Goal: Task Accomplishment & Management: Complete application form

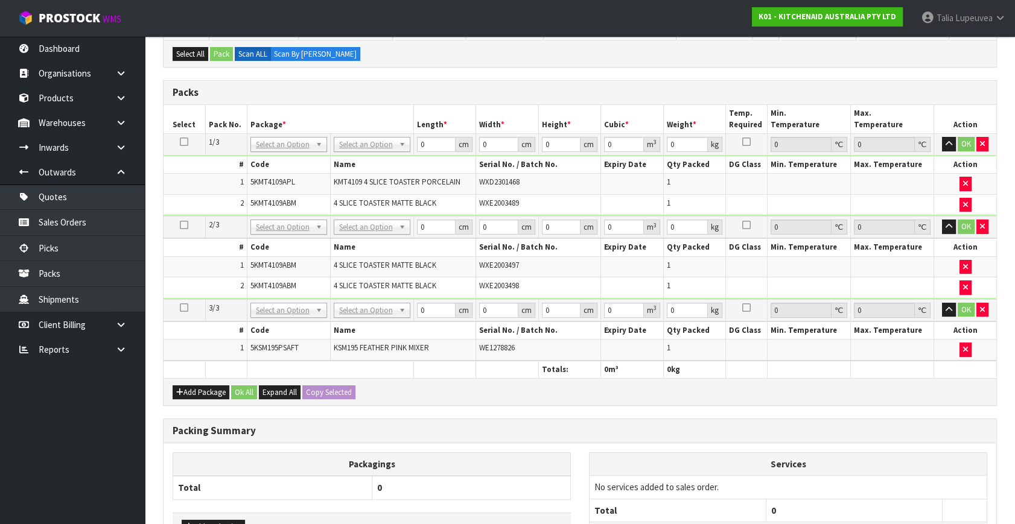
scroll to position [219, 0]
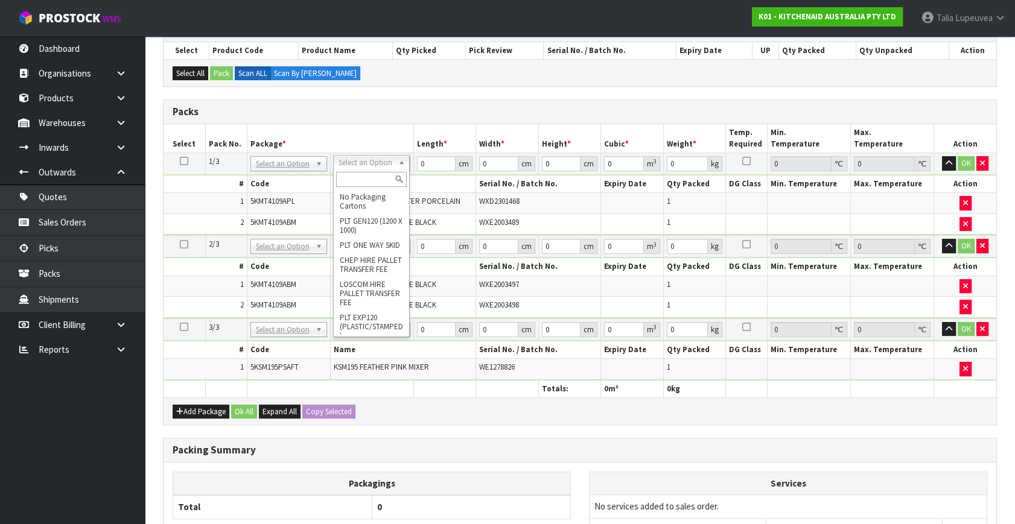
click at [356, 178] on input "text" at bounding box center [371, 179] width 71 height 15
type input "OC"
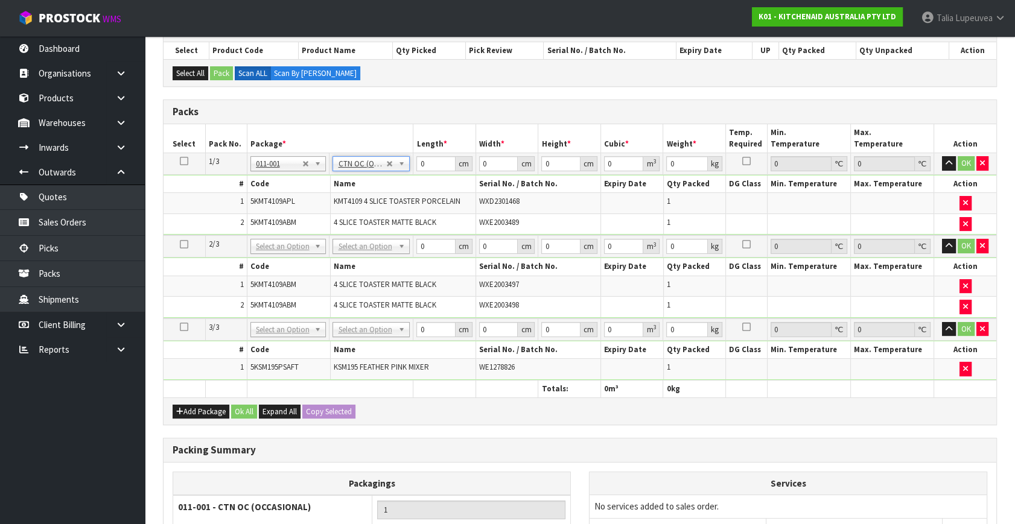
type input "9.15"
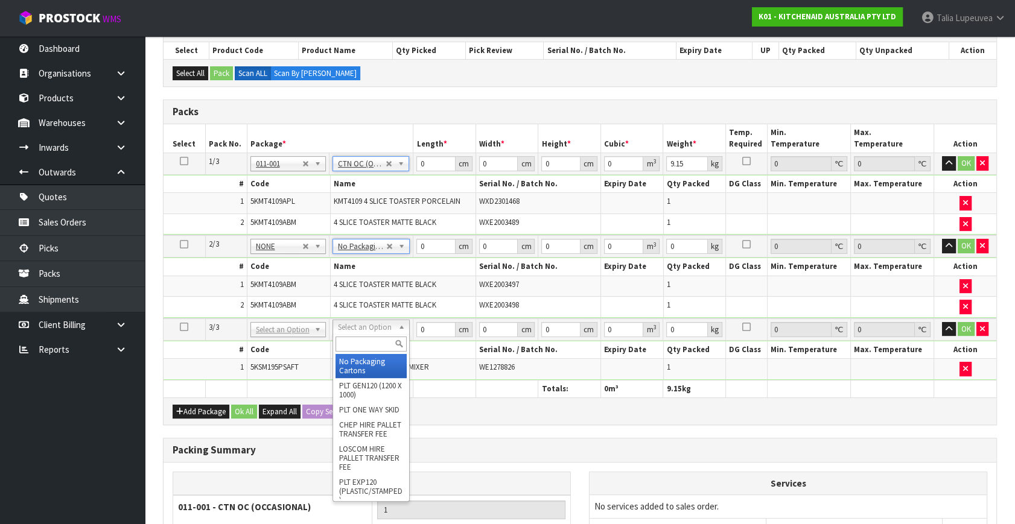
type input "2"
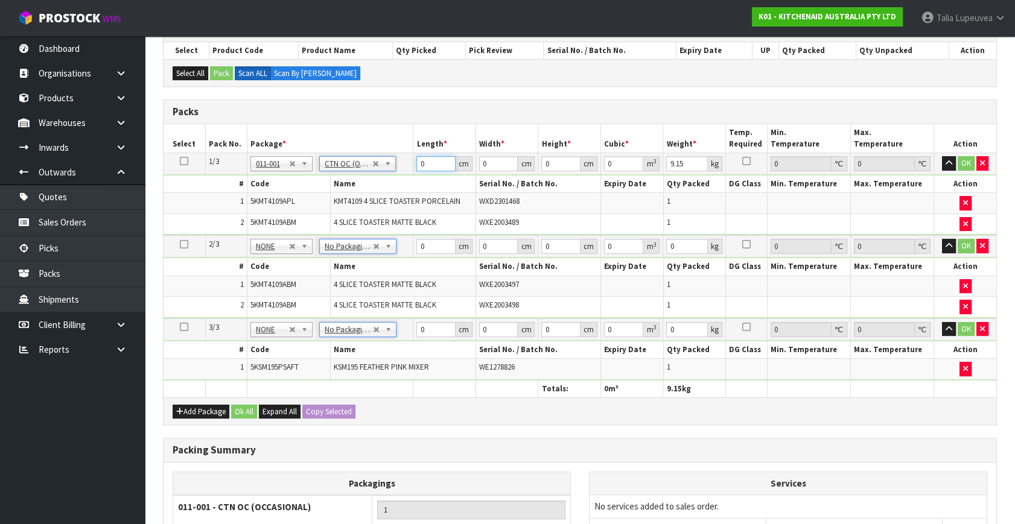
drag, startPoint x: 433, startPoint y: 162, endPoint x: 399, endPoint y: 184, distance: 40.2
click at [399, 184] on tbody "1/3 NONE 007-001 007-002 007-004 007-009 007-013 007-014 007-015 007-017 007-01…" at bounding box center [579, 194] width 833 height 83
type input "75"
type input "3729"
type input "10"
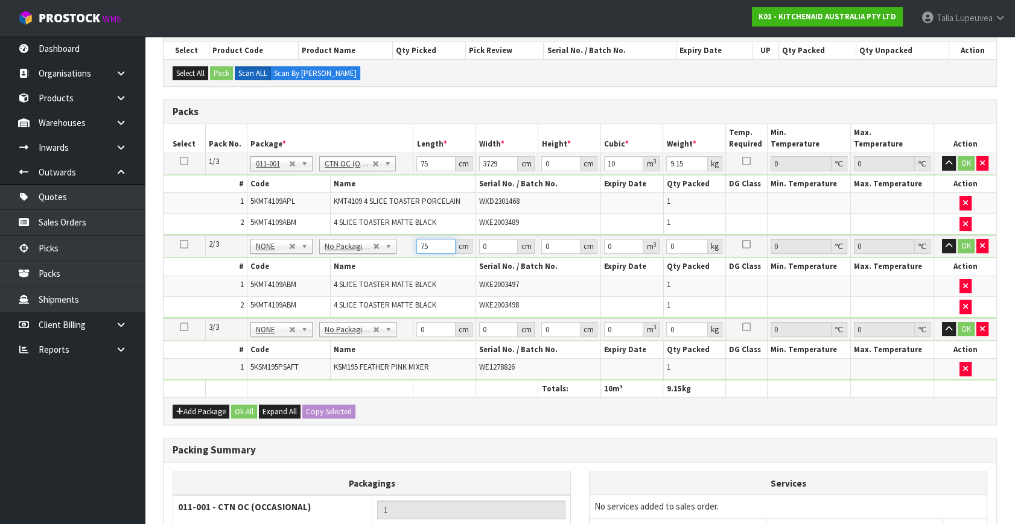
type input "75"
type input "37"
type input "2"
type input "0.00555"
type input "29"
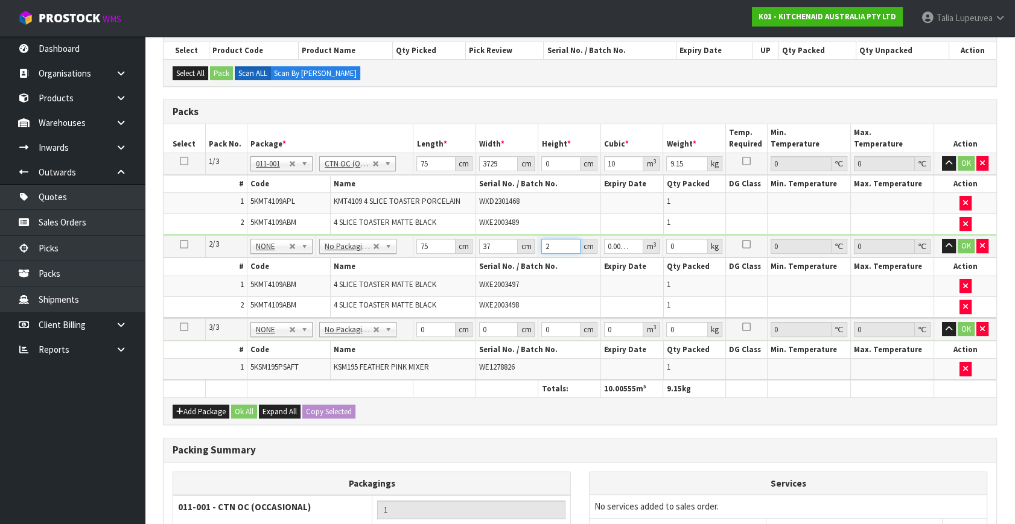
type input "0.080475"
type input "29"
type input "10"
type input "43"
type input "29"
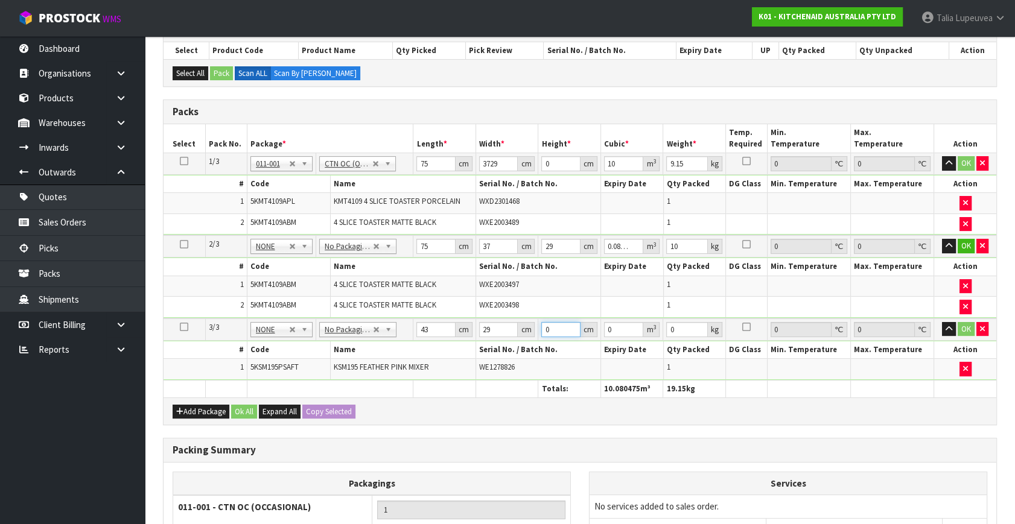
type input "4"
type input "0.004988"
type input "43"
type input "0.053621"
type input "43"
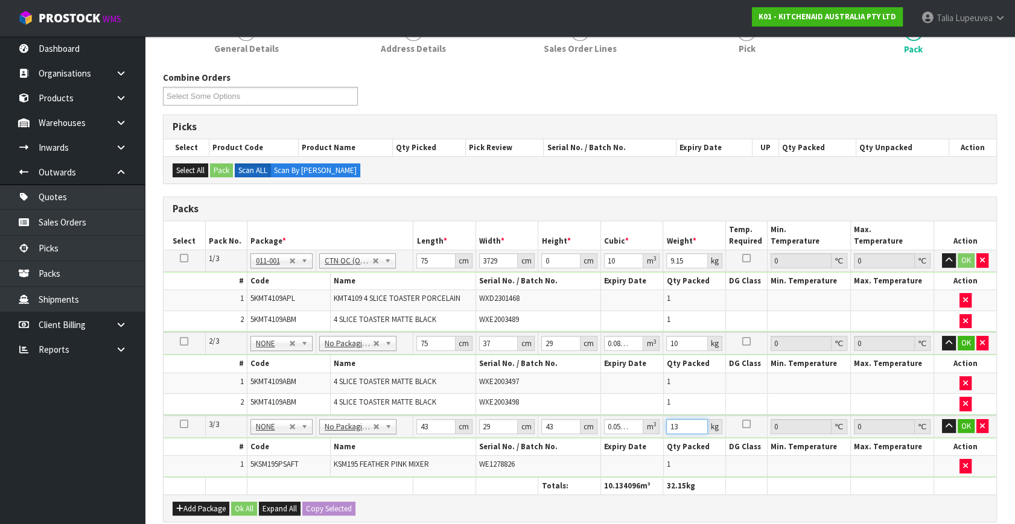
scroll to position [274, 0]
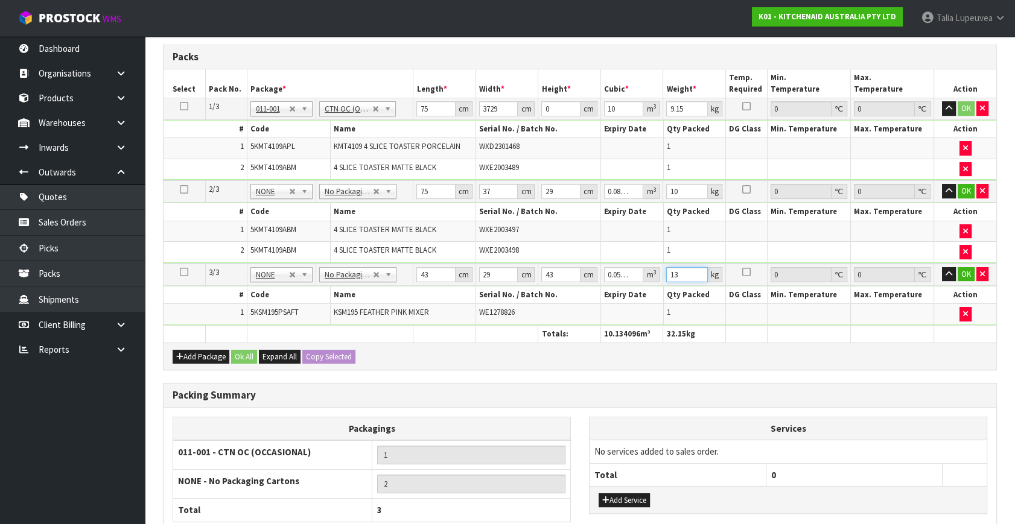
type input "13"
drag, startPoint x: 503, startPoint y: 107, endPoint x: 452, endPoint y: 112, distance: 50.9
click at [452, 112] on tr "1/3 NONE 007-001 007-002 007-004 007-009 007-013 007-014 007-015 007-017 007-01…" at bounding box center [579, 109] width 833 height 22
type input "3"
type input "0"
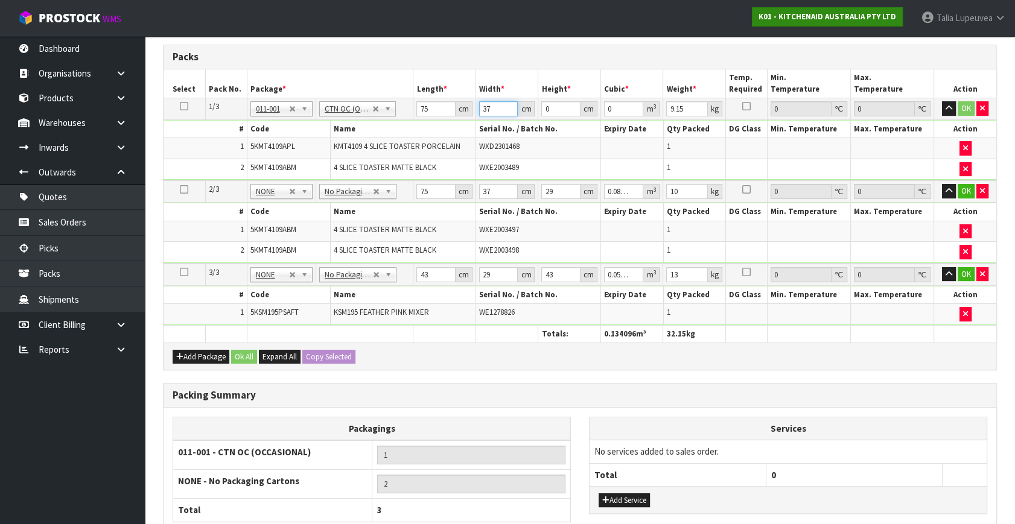
type input "37"
type input "2"
type input "0.00555"
type input "29"
type input "0.080475"
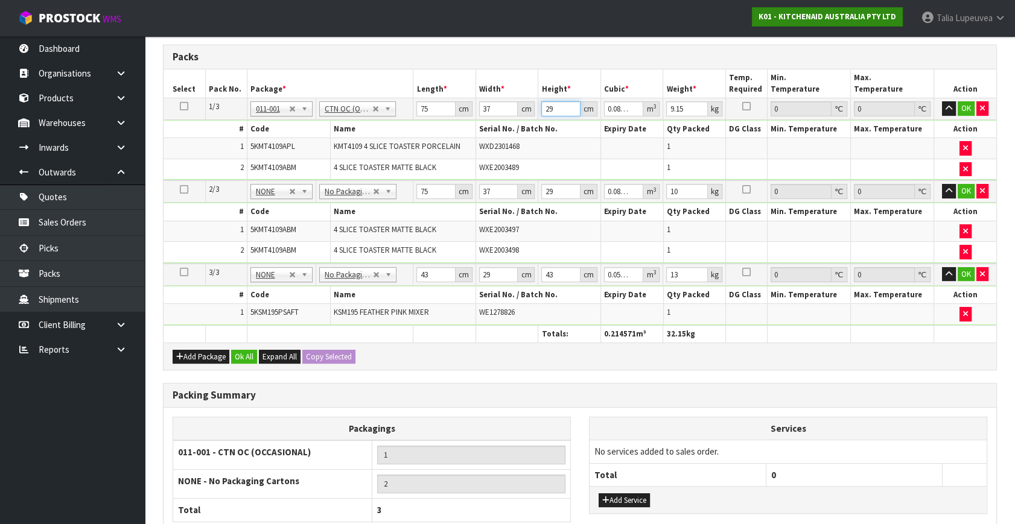
type input "29"
type input "10"
click at [247, 350] on button "Ok All" at bounding box center [244, 357] width 26 height 14
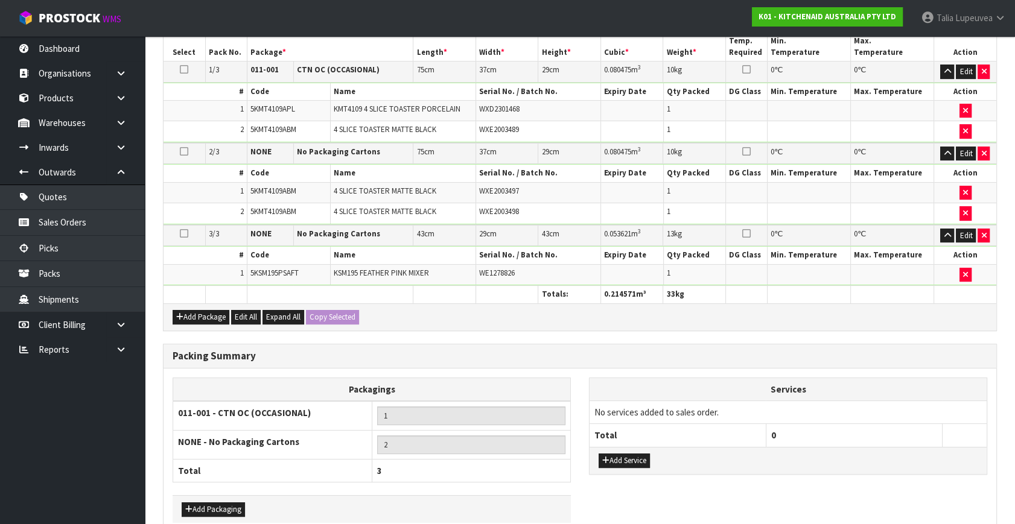
scroll to position [371, 0]
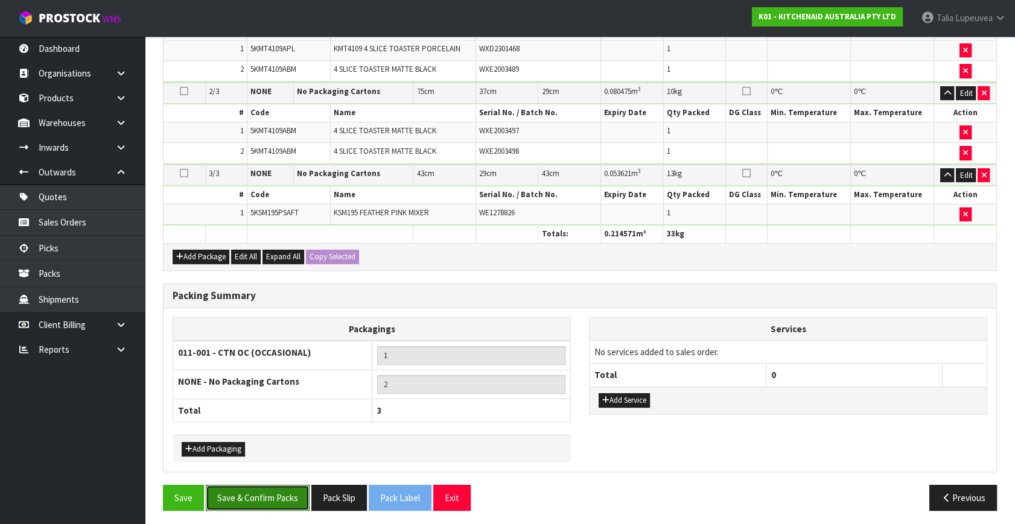
click at [272, 492] on button "Save & Confirm Packs" at bounding box center [258, 498] width 104 height 26
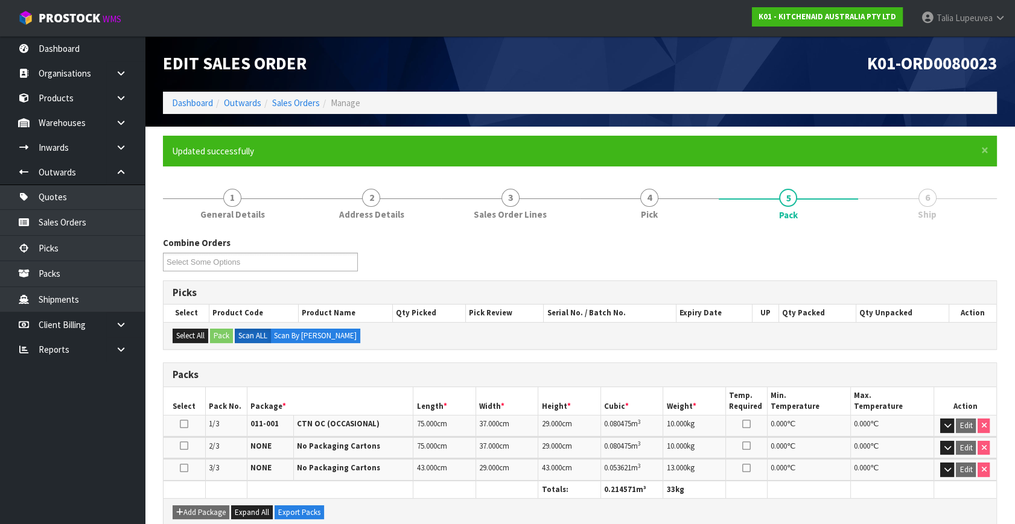
scroll to position [230, 0]
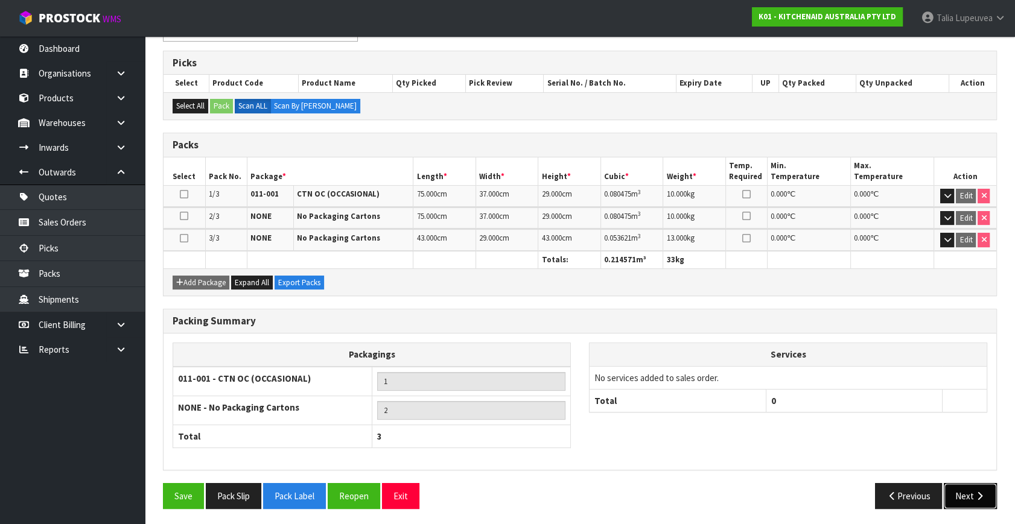
click at [967, 493] on button "Next" at bounding box center [970, 496] width 53 height 26
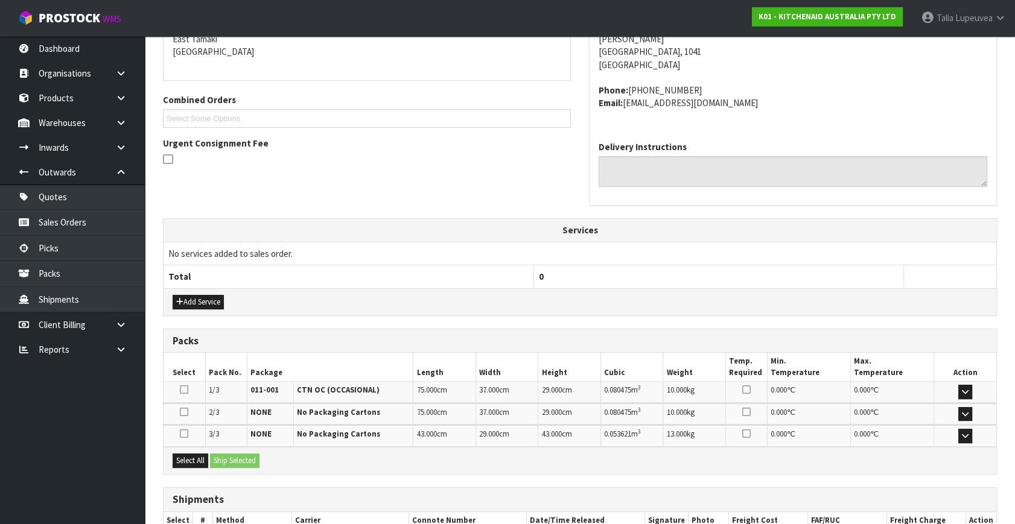
scroll to position [329, 0]
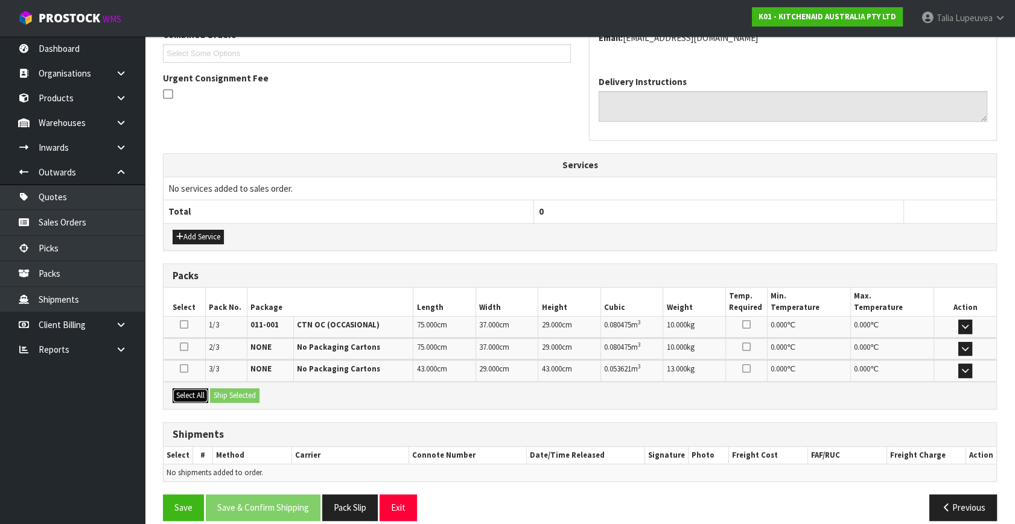
click at [195, 392] on button "Select All" at bounding box center [191, 396] width 36 height 14
click at [232, 395] on button "Ship Selected" at bounding box center [234, 396] width 49 height 14
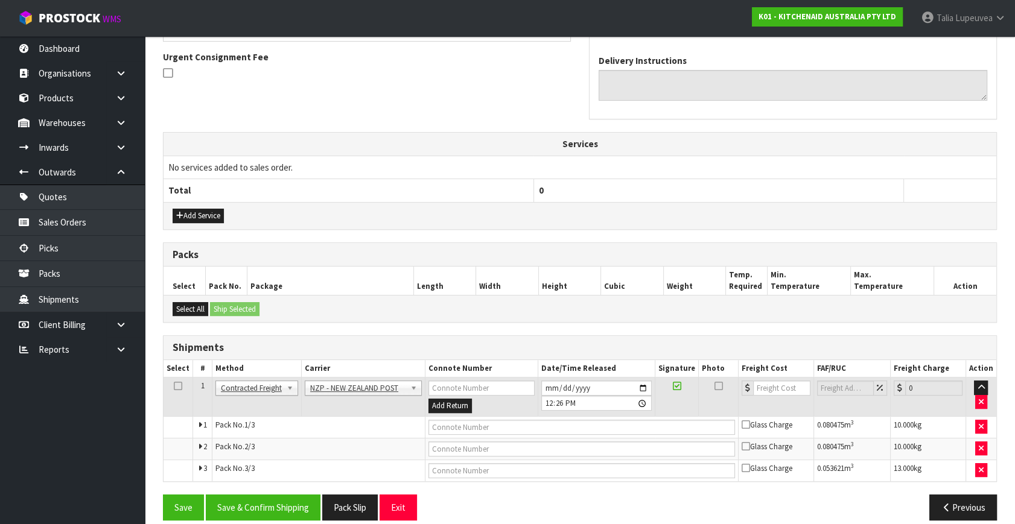
scroll to position [362, 0]
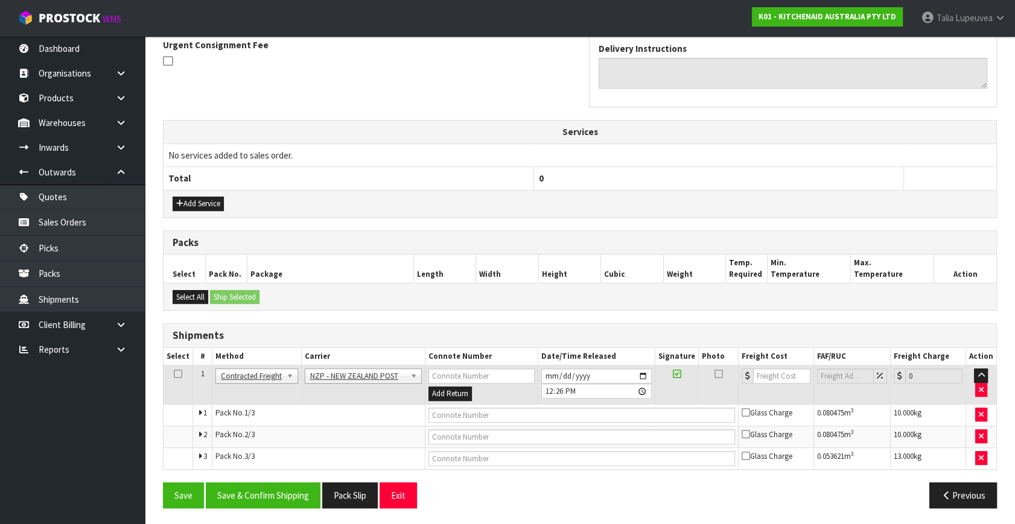
click at [258, 478] on div "From Address CONTRACT WAREHOUSING & LOGISTICS [STREET_ADDRESS] Combined Orders …" at bounding box center [580, 196] width 834 height 643
click at [270, 483] on button "Save & Confirm Shipping" at bounding box center [263, 496] width 115 height 26
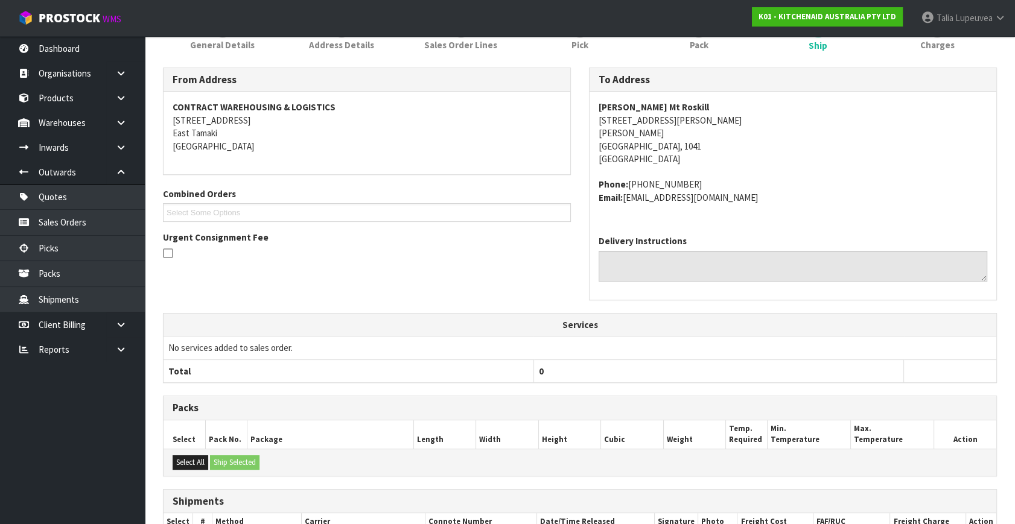
scroll to position [343, 0]
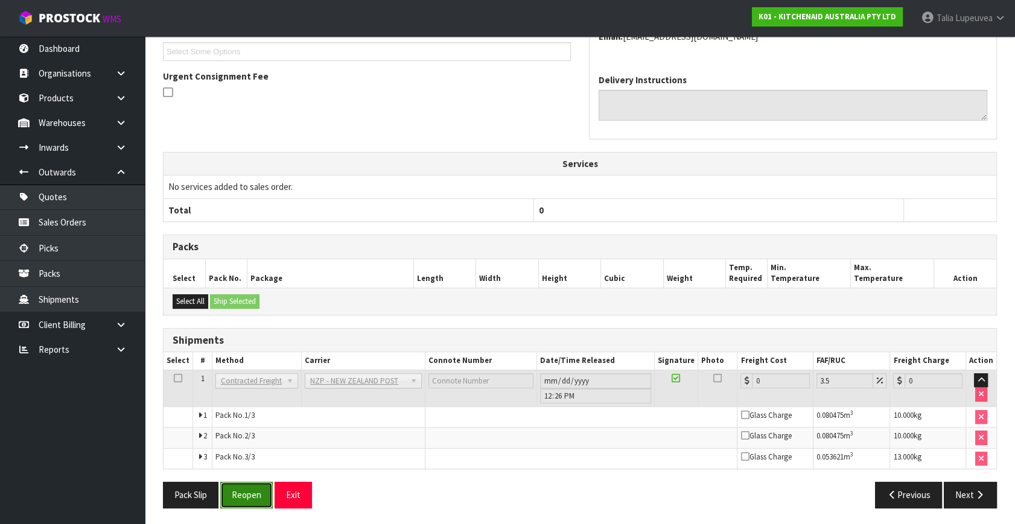
click at [238, 493] on button "Reopen" at bounding box center [246, 495] width 52 height 26
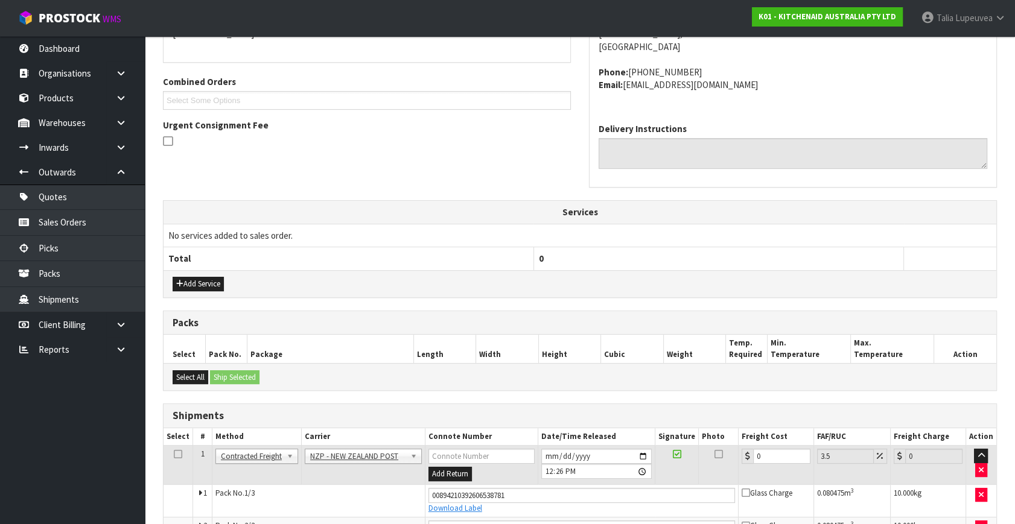
scroll to position [373, 0]
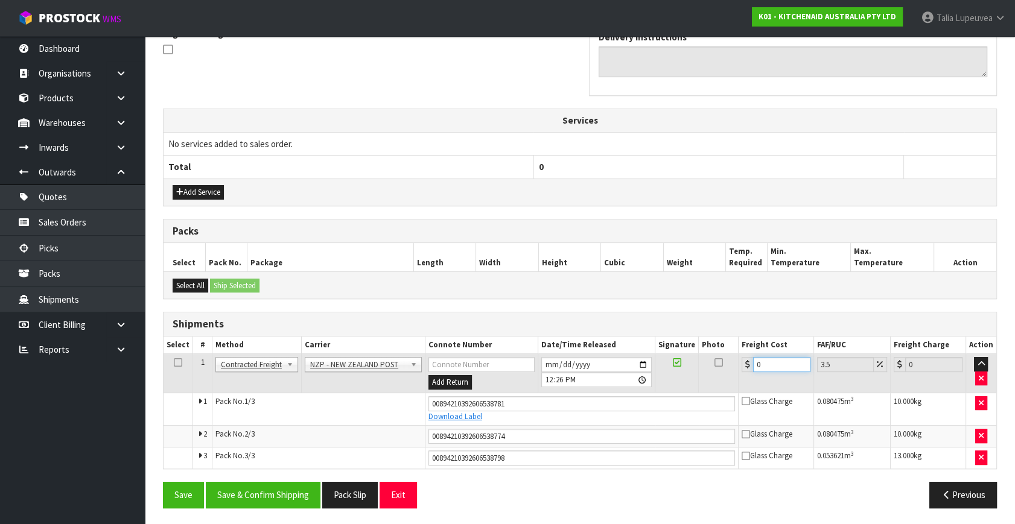
drag, startPoint x: 763, startPoint y: 359, endPoint x: 750, endPoint y: 364, distance: 13.8
click at [750, 364] on div "0" at bounding box center [775, 364] width 69 height 15
type input "1"
type input "1.03"
type input "12"
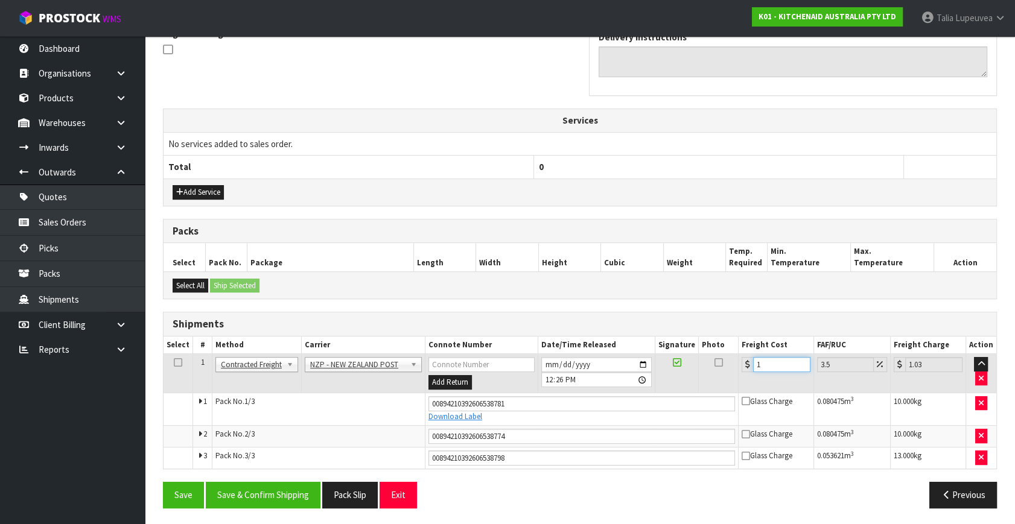
type input "12.42"
type input "12.9"
type input "13.35"
type input "12.99"
type input "13.44"
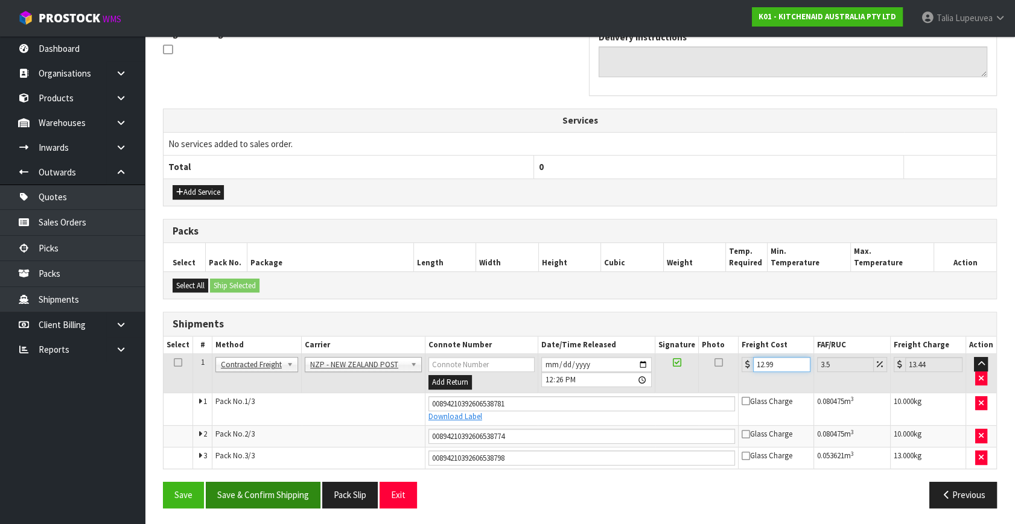
type input "12.99"
click at [282, 493] on button "Save & Confirm Shipping" at bounding box center [263, 495] width 115 height 26
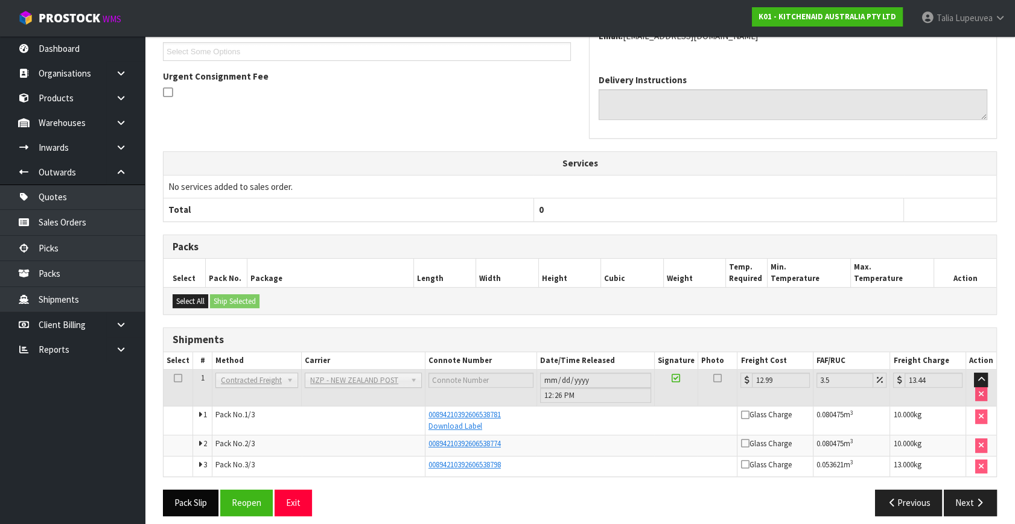
scroll to position [338, 0]
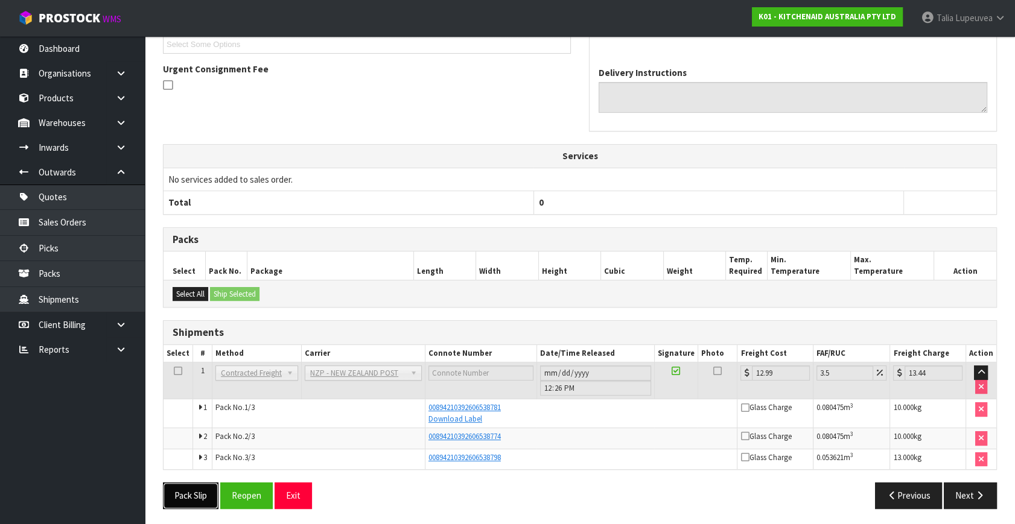
click at [203, 492] on button "Pack Slip" at bounding box center [191, 496] width 56 height 26
click at [952, 21] on span "Talia" at bounding box center [944, 17] width 17 height 11
click at [957, 47] on link "Logout" at bounding box center [966, 48] width 95 height 16
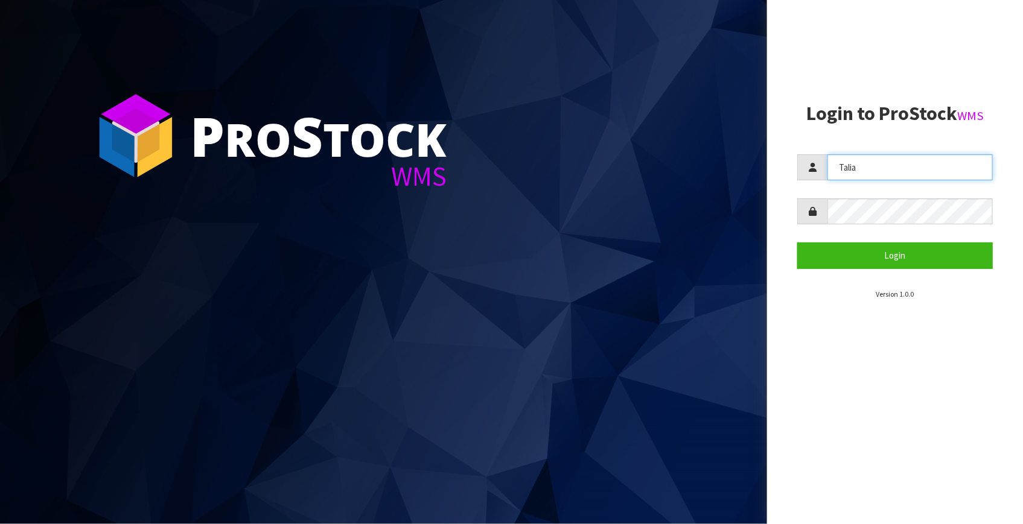
drag, startPoint x: 884, startPoint y: 171, endPoint x: 837, endPoint y: 180, distance: 48.0
click at [836, 172] on input "Talia" at bounding box center [909, 167] width 165 height 26
type input "Mausali@cwl.co.nz"
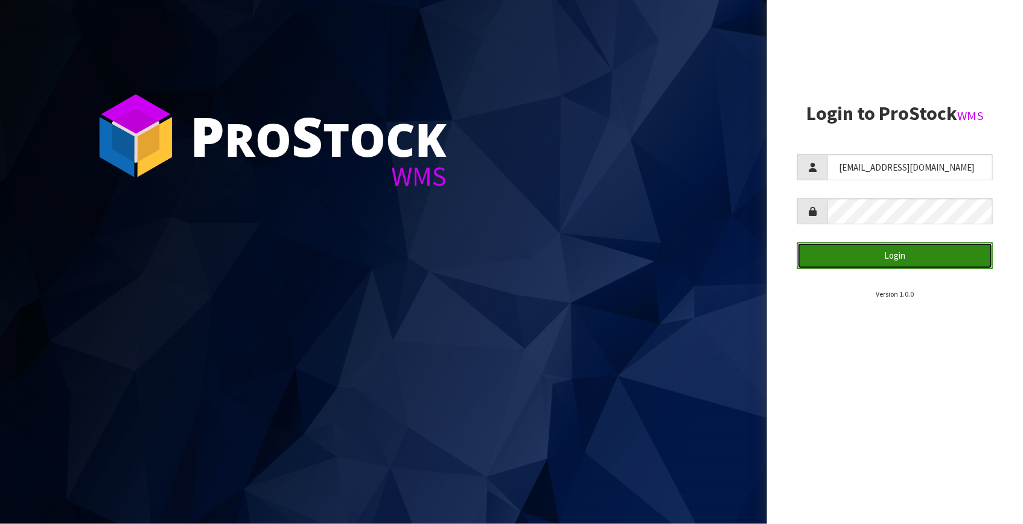
click at [863, 254] on button "Login" at bounding box center [894, 256] width 195 height 26
